Goal: Task Accomplishment & Management: Manage account settings

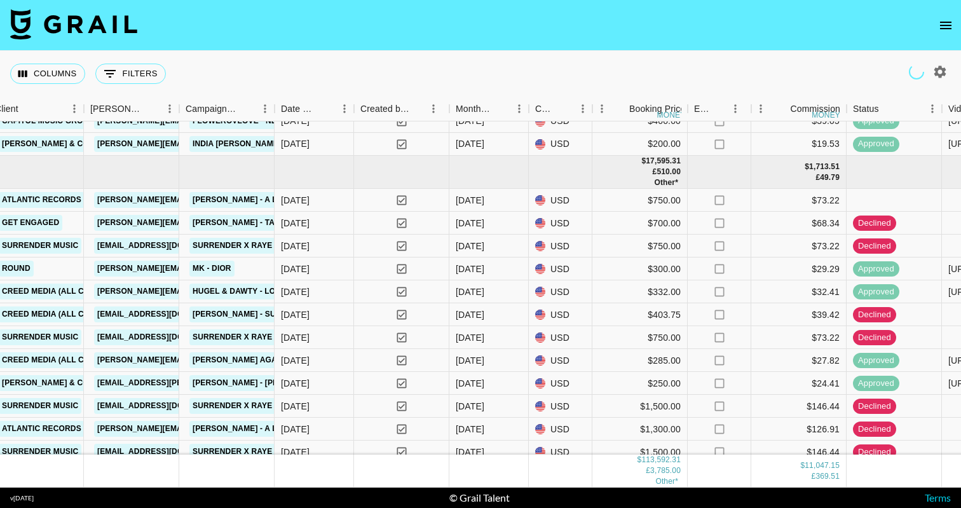
scroll to position [3561, 593]
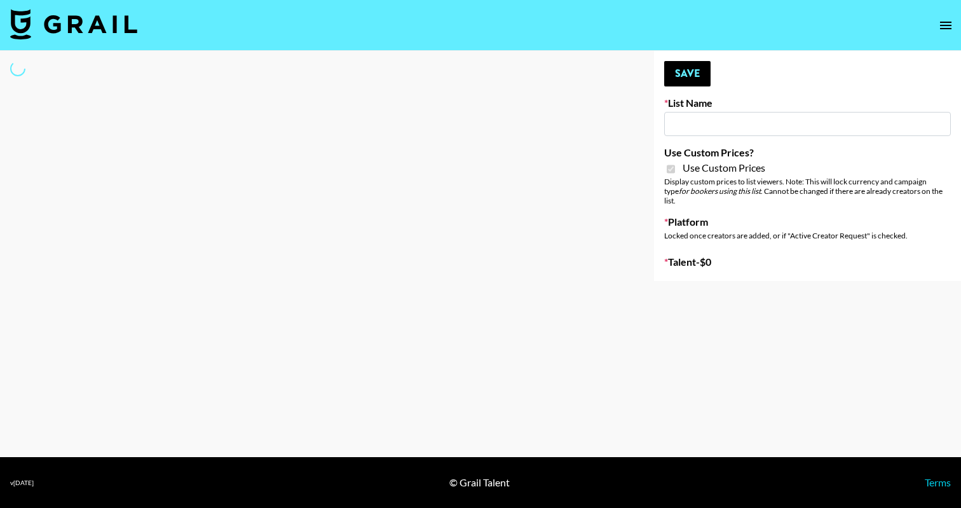
type input "sss"
checkbox input "true"
select select "Brand"
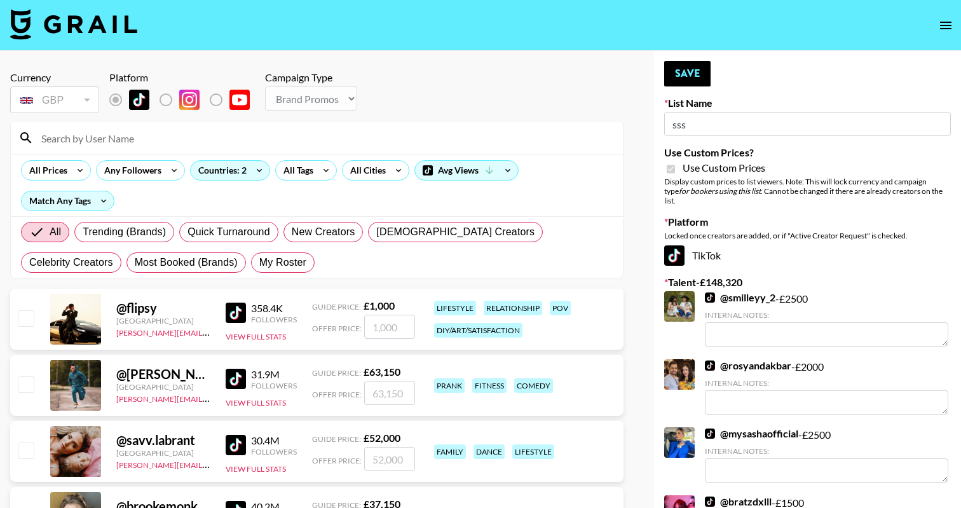
click at [266, 137] on input at bounding box center [324, 138] width 581 height 20
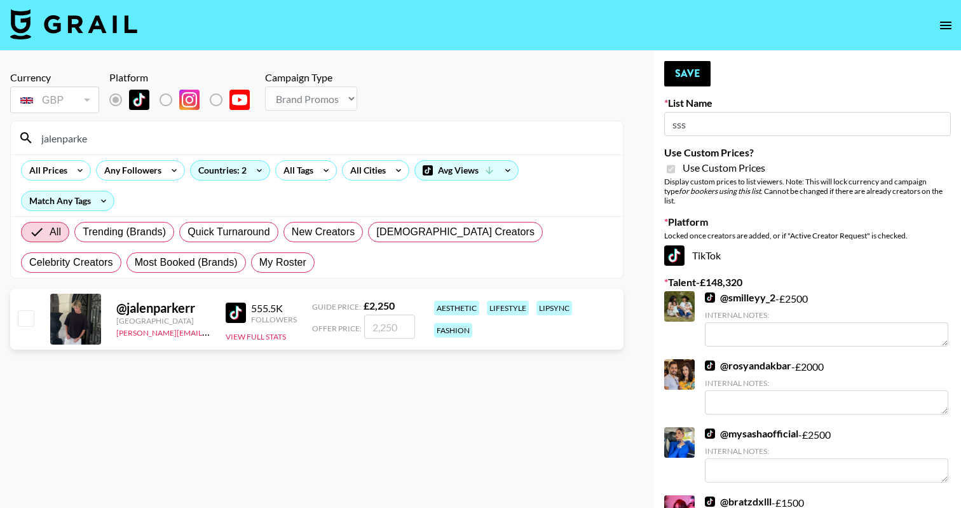
type input "jalenparke"
click at [25, 320] on input "checkbox" at bounding box center [25, 317] width 15 height 15
checkbox input "true"
click at [380, 330] on input "2250" at bounding box center [389, 327] width 51 height 24
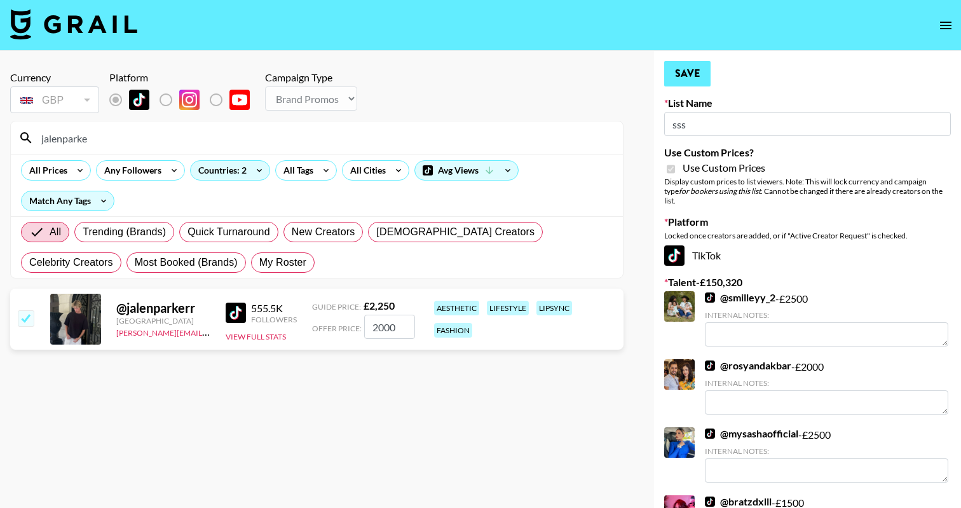
type input "2000"
click at [680, 85] on button "Save" at bounding box center [687, 73] width 46 height 25
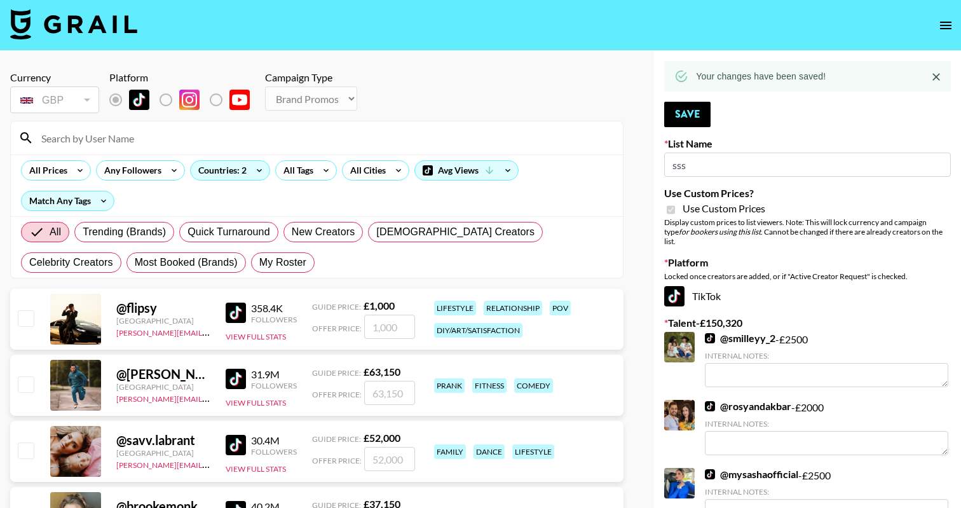
click at [224, 144] on input at bounding box center [324, 138] width 581 height 20
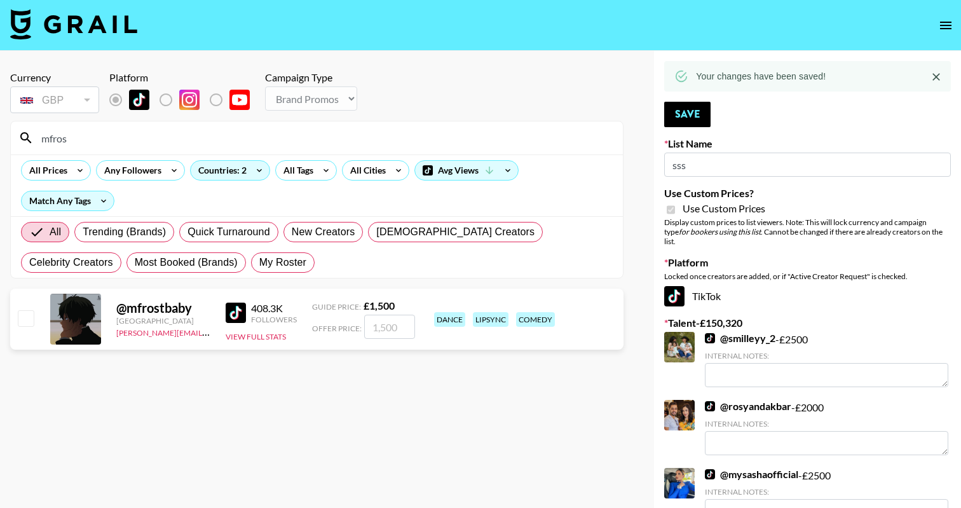
type input "mfros"
click at [30, 313] on input "checkbox" at bounding box center [25, 317] width 15 height 15
checkbox input "true"
type input "1500"
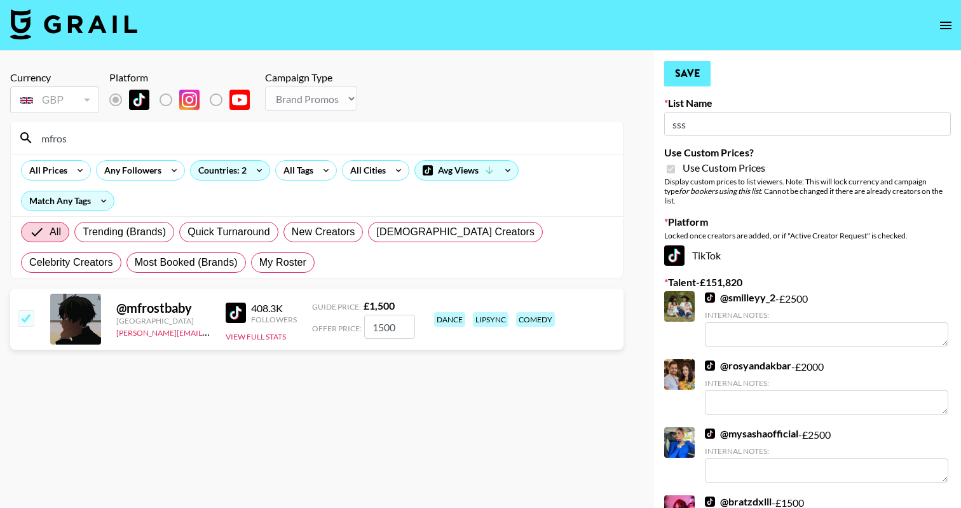
click at [682, 78] on button "Save" at bounding box center [687, 73] width 46 height 25
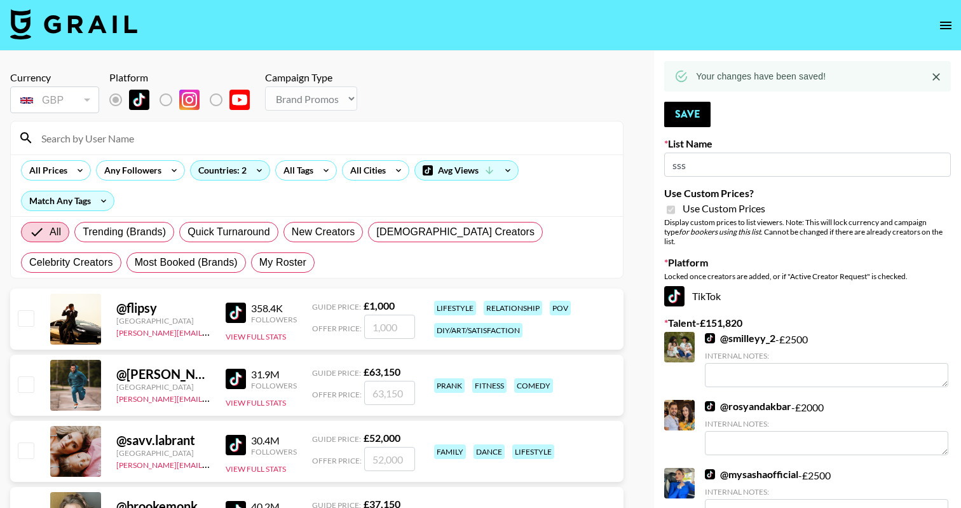
click at [379, 145] on input at bounding box center [324, 138] width 581 height 20
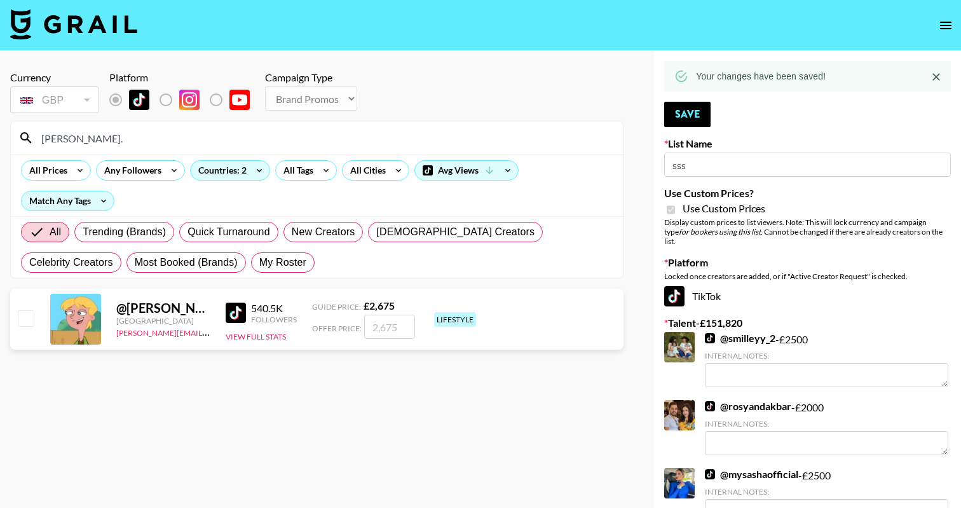
type input "colin."
click at [399, 328] on input "number" at bounding box center [389, 327] width 51 height 24
checkbox input "true"
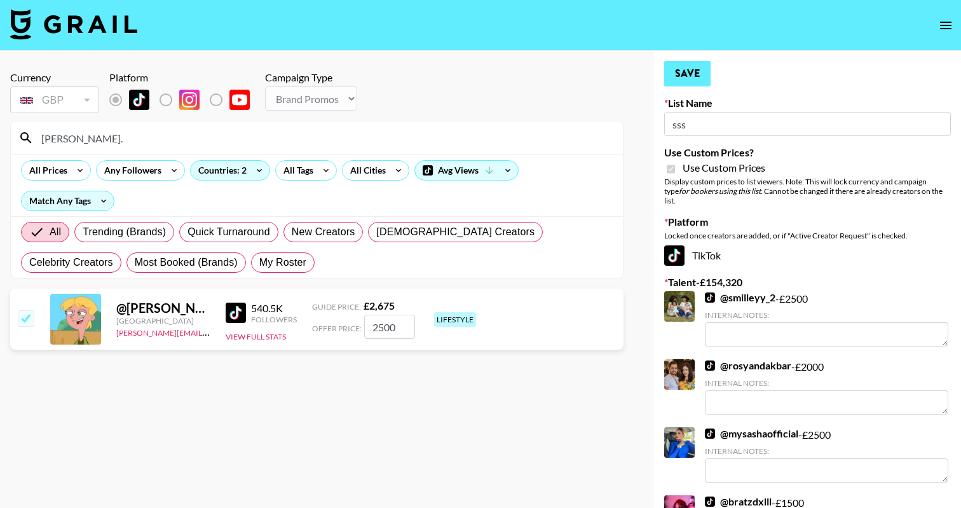
type input "2500"
click at [687, 74] on button "Save" at bounding box center [687, 73] width 46 height 25
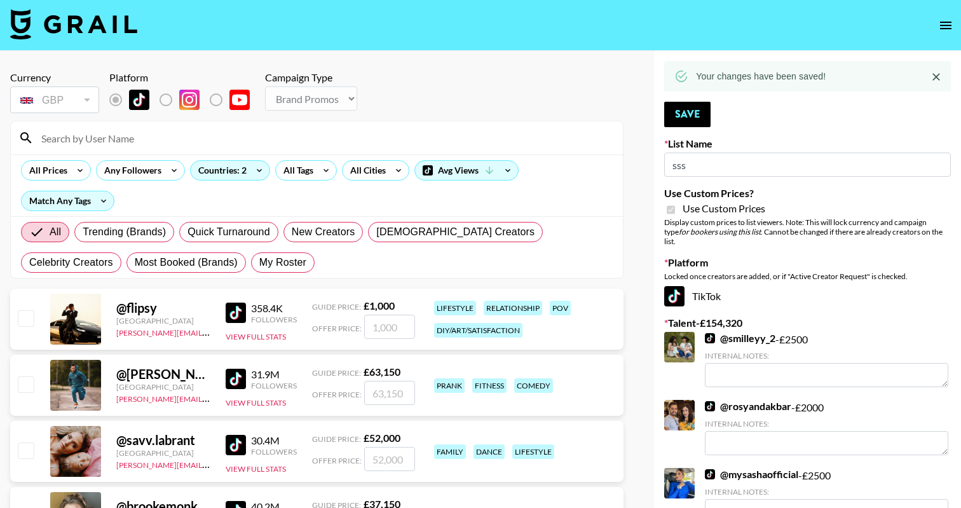
click at [250, 148] on div at bounding box center [317, 137] width 612 height 33
click at [243, 135] on input at bounding box center [324, 138] width 581 height 20
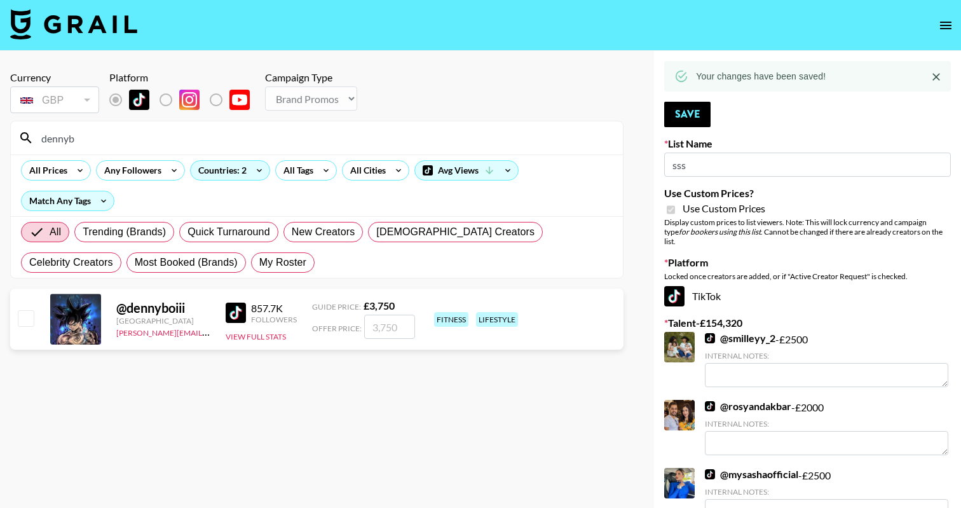
type input "dennyb"
click at [375, 320] on input "number" at bounding box center [389, 327] width 51 height 24
checkbox input "true"
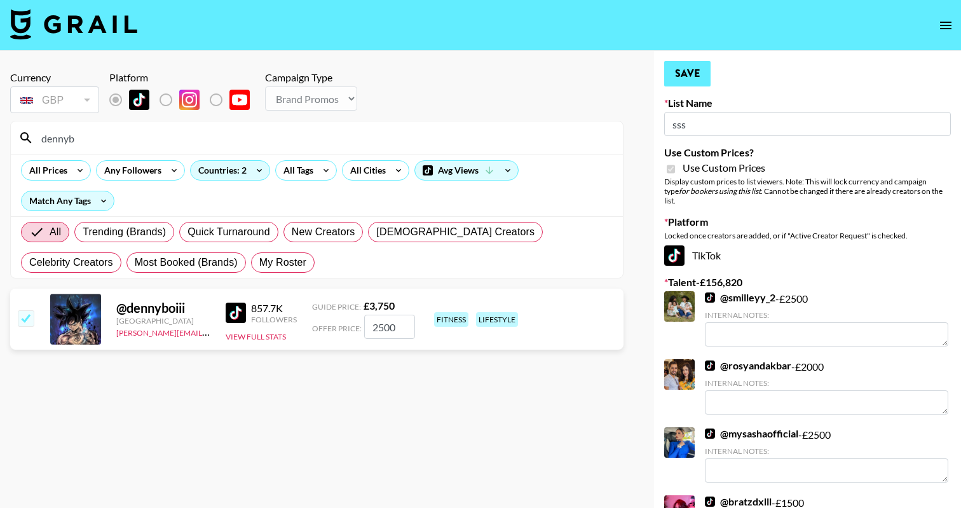
type input "2500"
click at [680, 75] on button "Save" at bounding box center [687, 73] width 46 height 25
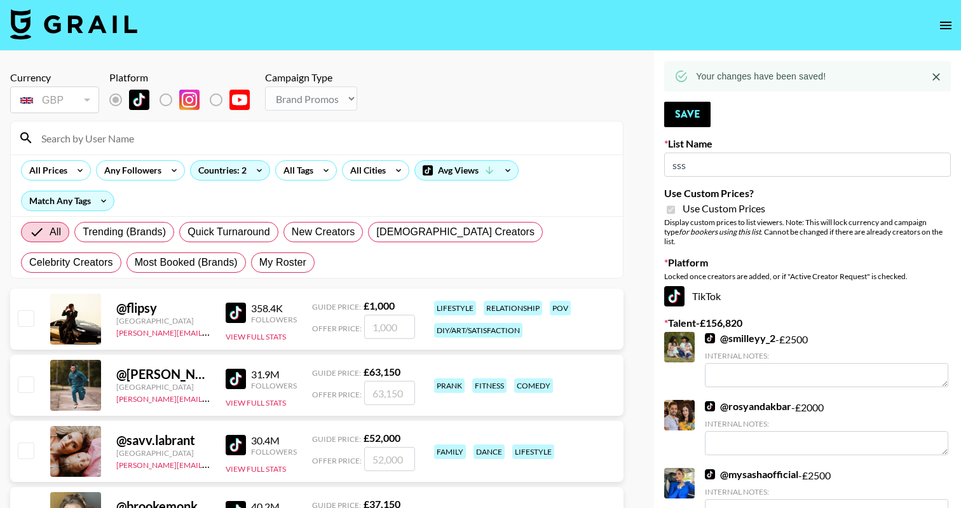
click at [265, 125] on div at bounding box center [317, 137] width 612 height 33
click at [261, 137] on input at bounding box center [324, 138] width 581 height 20
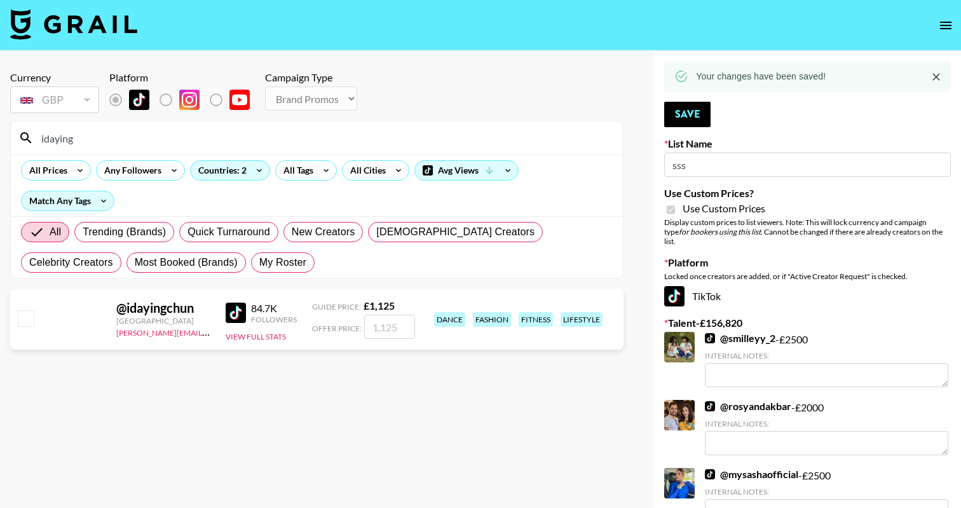
type input "idaying"
click at [23, 320] on input "checkbox" at bounding box center [25, 317] width 15 height 15
checkbox input "true"
type input "1125"
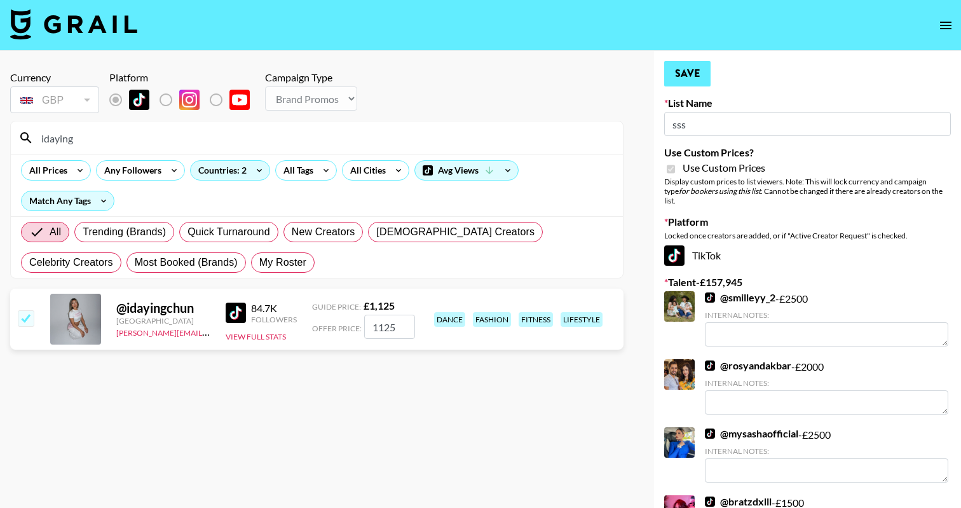
click at [689, 84] on button "Save" at bounding box center [687, 73] width 46 height 25
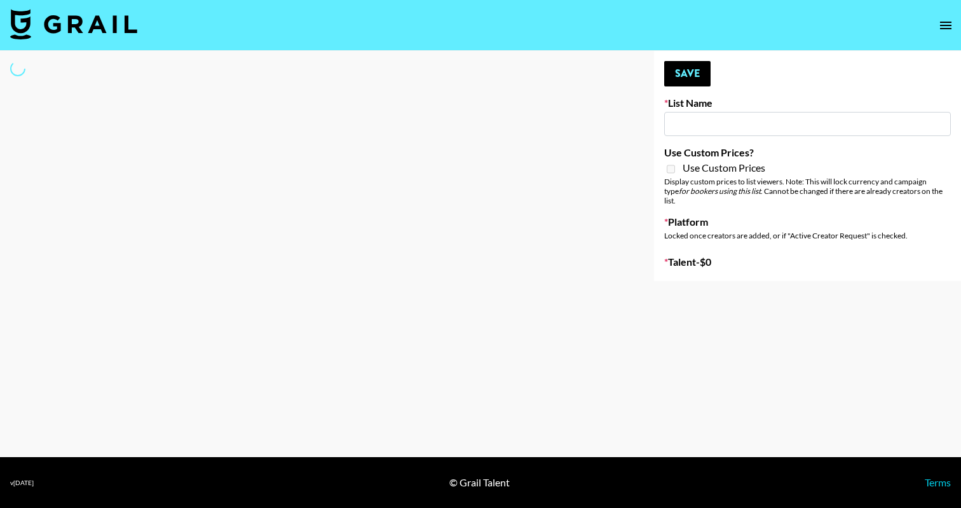
type input "Primal Harvest (21st Aug)"
select select "Song"
